Goal: Information Seeking & Learning: Check status

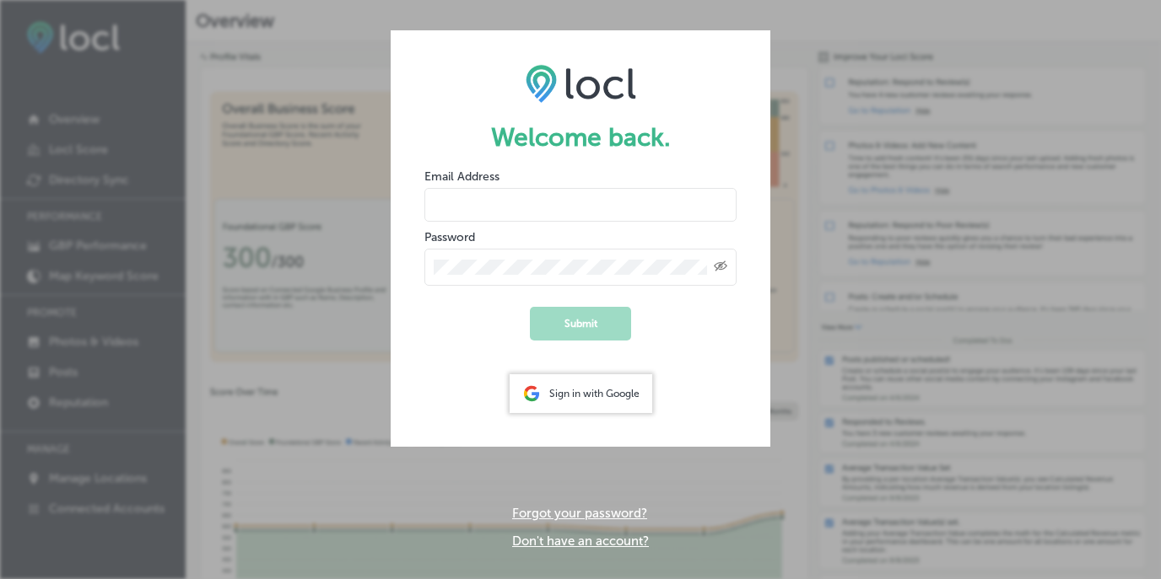
click at [558, 392] on div "Sign in with Google" at bounding box center [580, 394] width 143 height 39
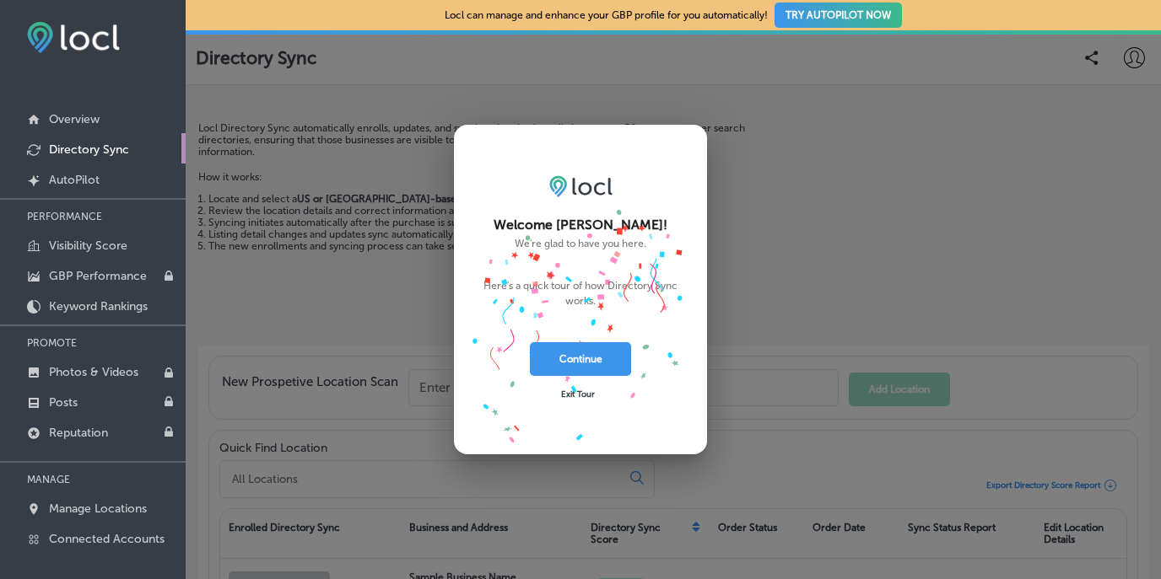
click at [587, 393] on span "Exit Tour" at bounding box center [578, 395] width 34 height 10
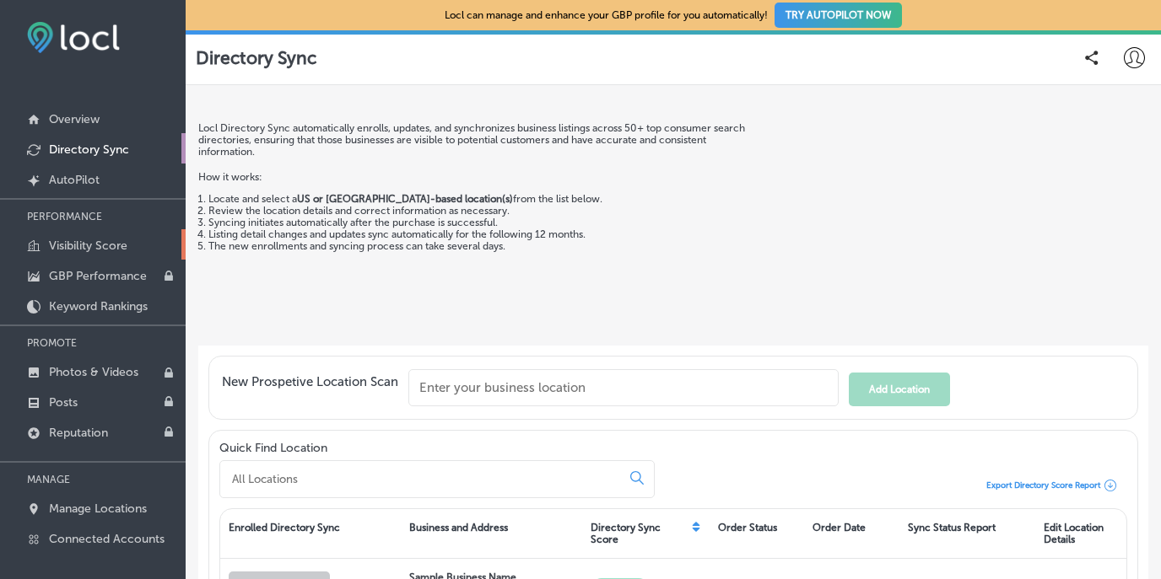
click at [104, 247] on p "Visibility Score" at bounding box center [88, 246] width 78 height 14
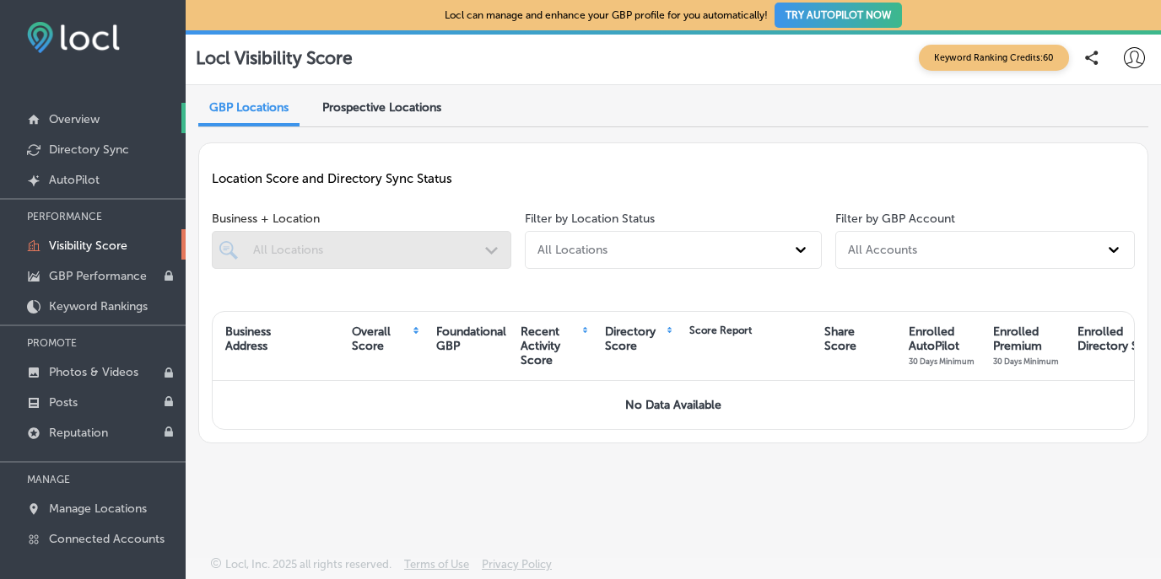
click at [94, 119] on p "Overview" at bounding box center [74, 119] width 51 height 14
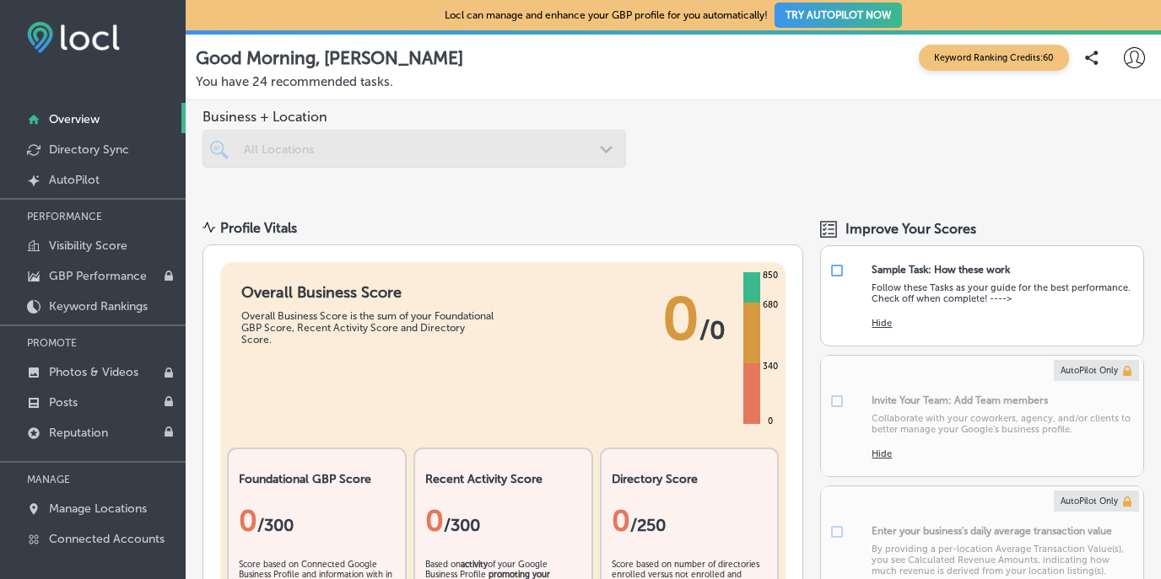
click at [1131, 52] on icon at bounding box center [1134, 57] width 21 height 21
click at [1077, 220] on p "Log Out" at bounding box center [1084, 217] width 37 height 15
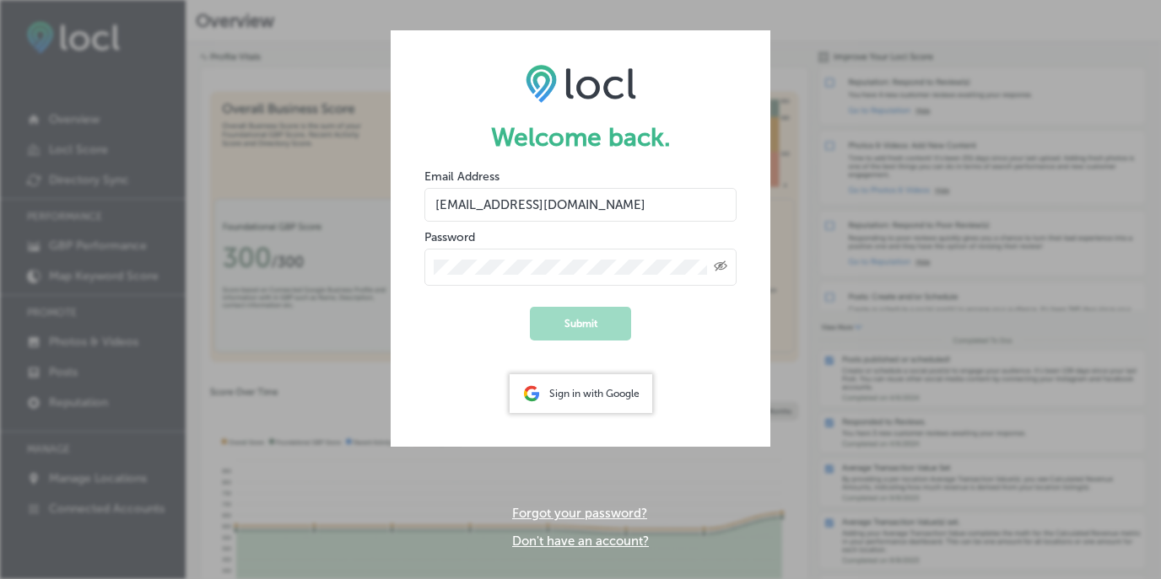
type input "info@campanapdx.com"
click at [583, 321] on button "Submit" at bounding box center [580, 324] width 101 height 34
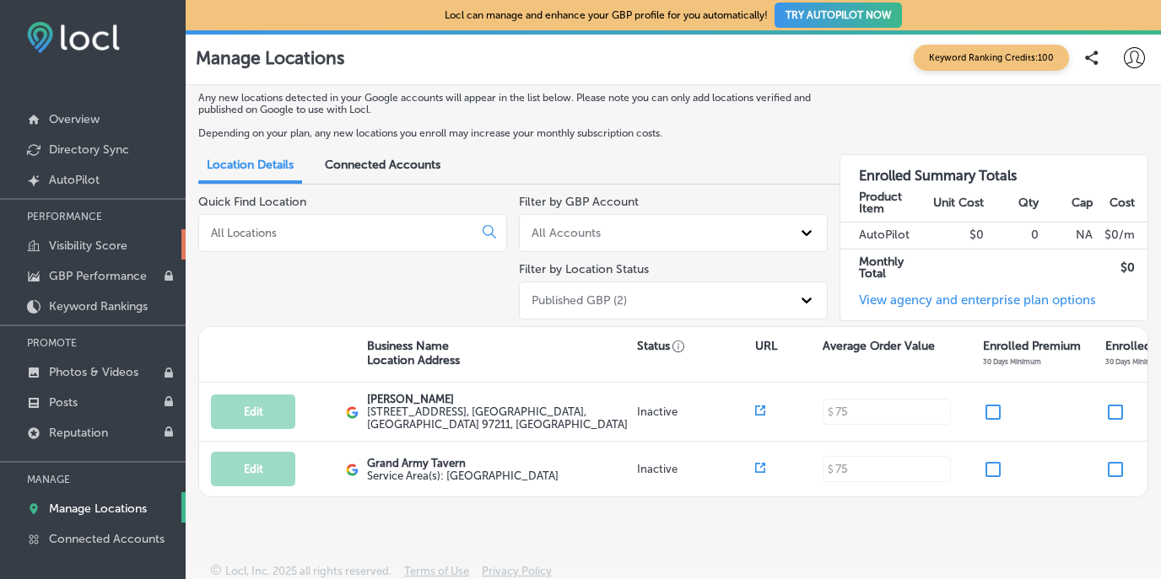
click at [104, 245] on p "Visibility Score" at bounding box center [88, 246] width 78 height 14
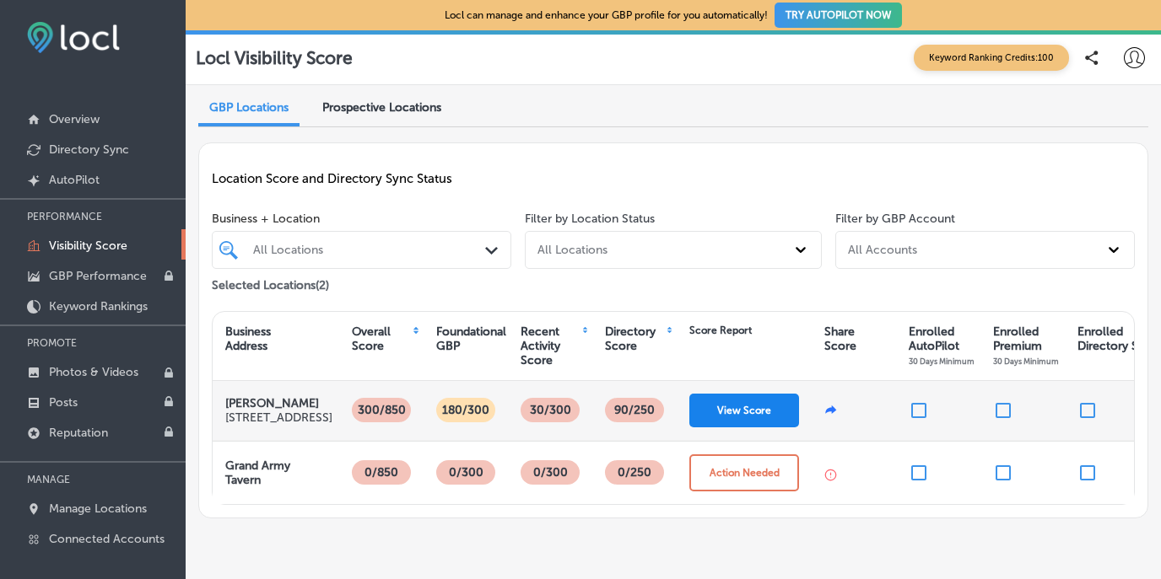
click at [746, 428] on button "View Score" at bounding box center [744, 411] width 110 height 34
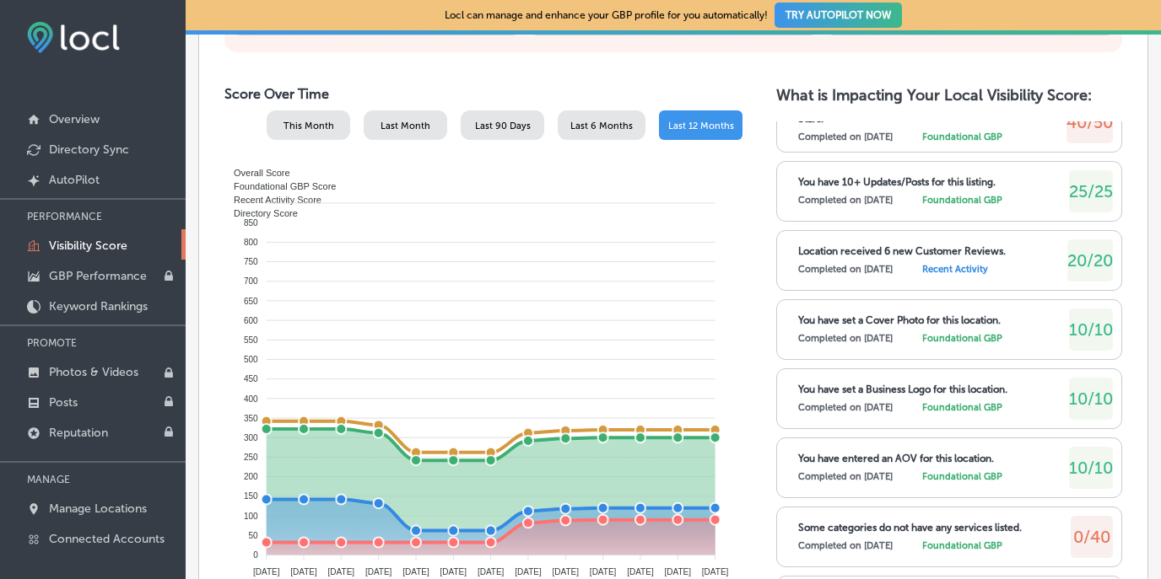
scroll to position [811, 0]
